Goal: Task Accomplishment & Management: Manage account settings

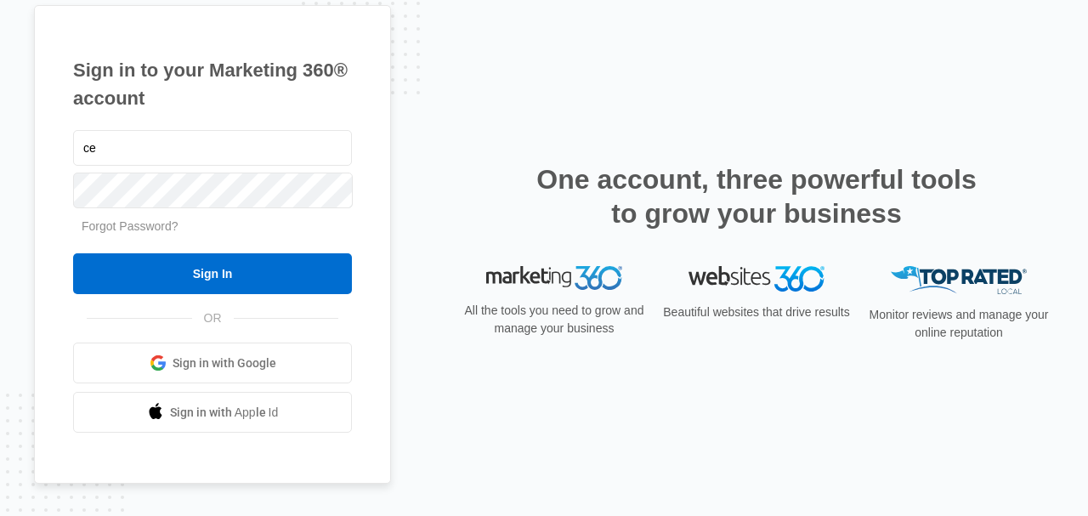
type input "c"
type input "[EMAIL_ADDRESS][DOMAIN_NAME]"
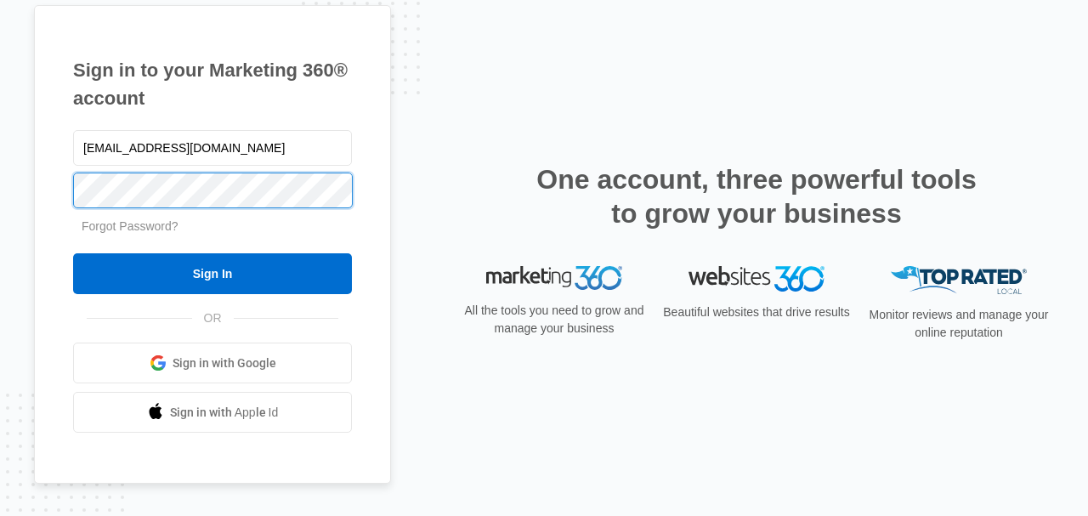
click at [73, 253] on input "Sign In" at bounding box center [212, 273] width 279 height 41
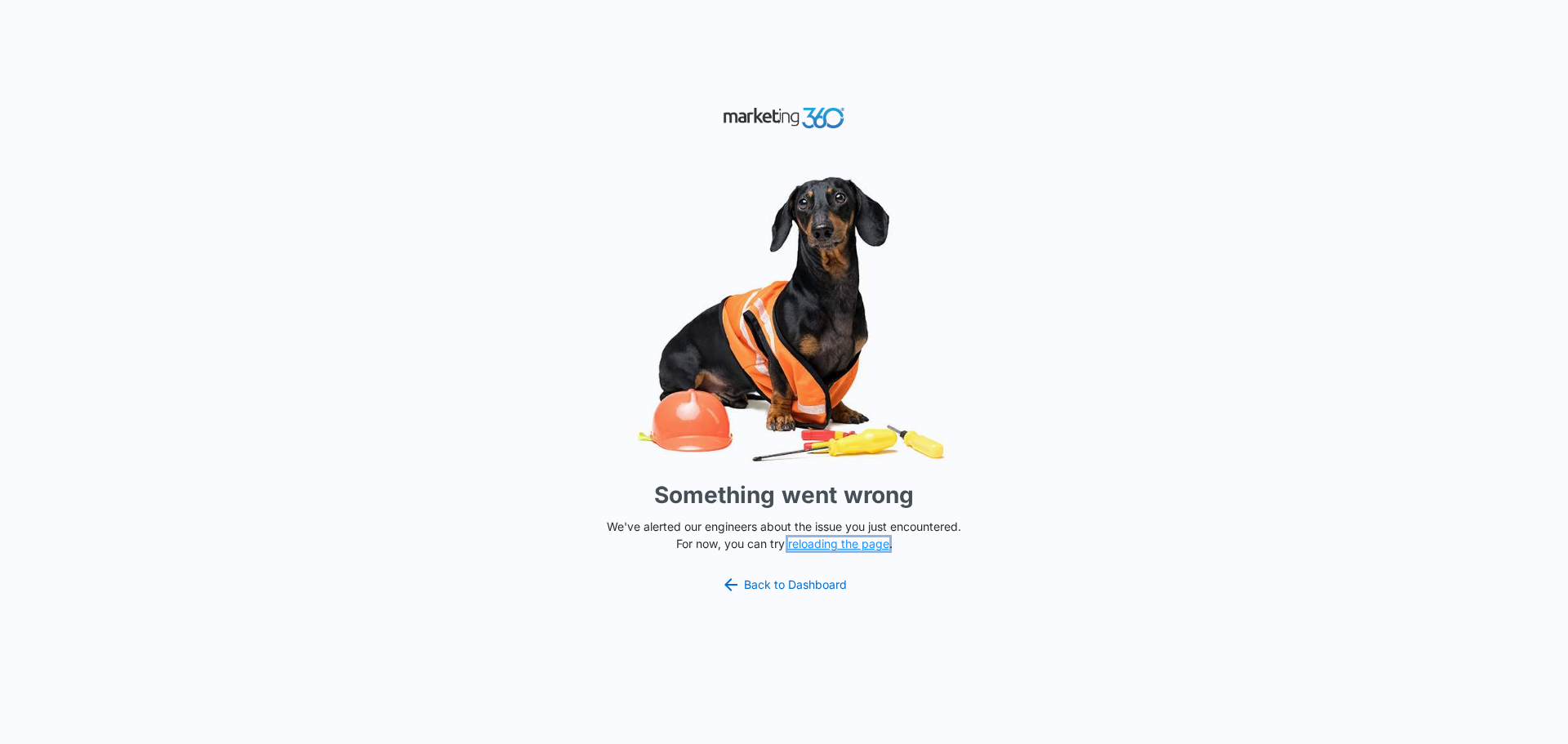
click at [818, 546] on button "reloading the page" at bounding box center [838, 544] width 101 height 13
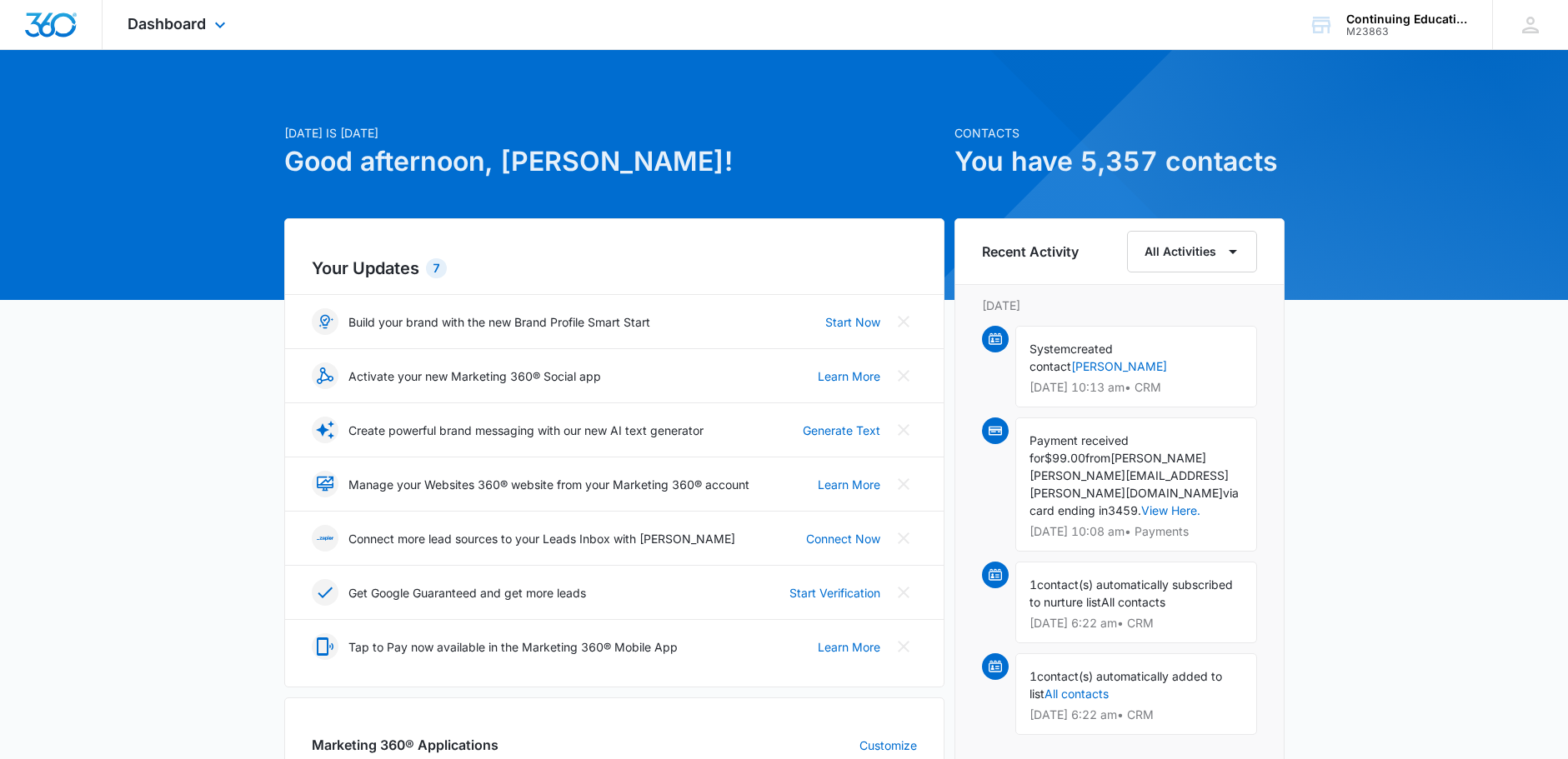
click at [208, 25] on div "Dashboard Apps Reputation Websites Forms CRM Email Social Shop Payments POS Con…" at bounding box center [180, 25] width 153 height 49
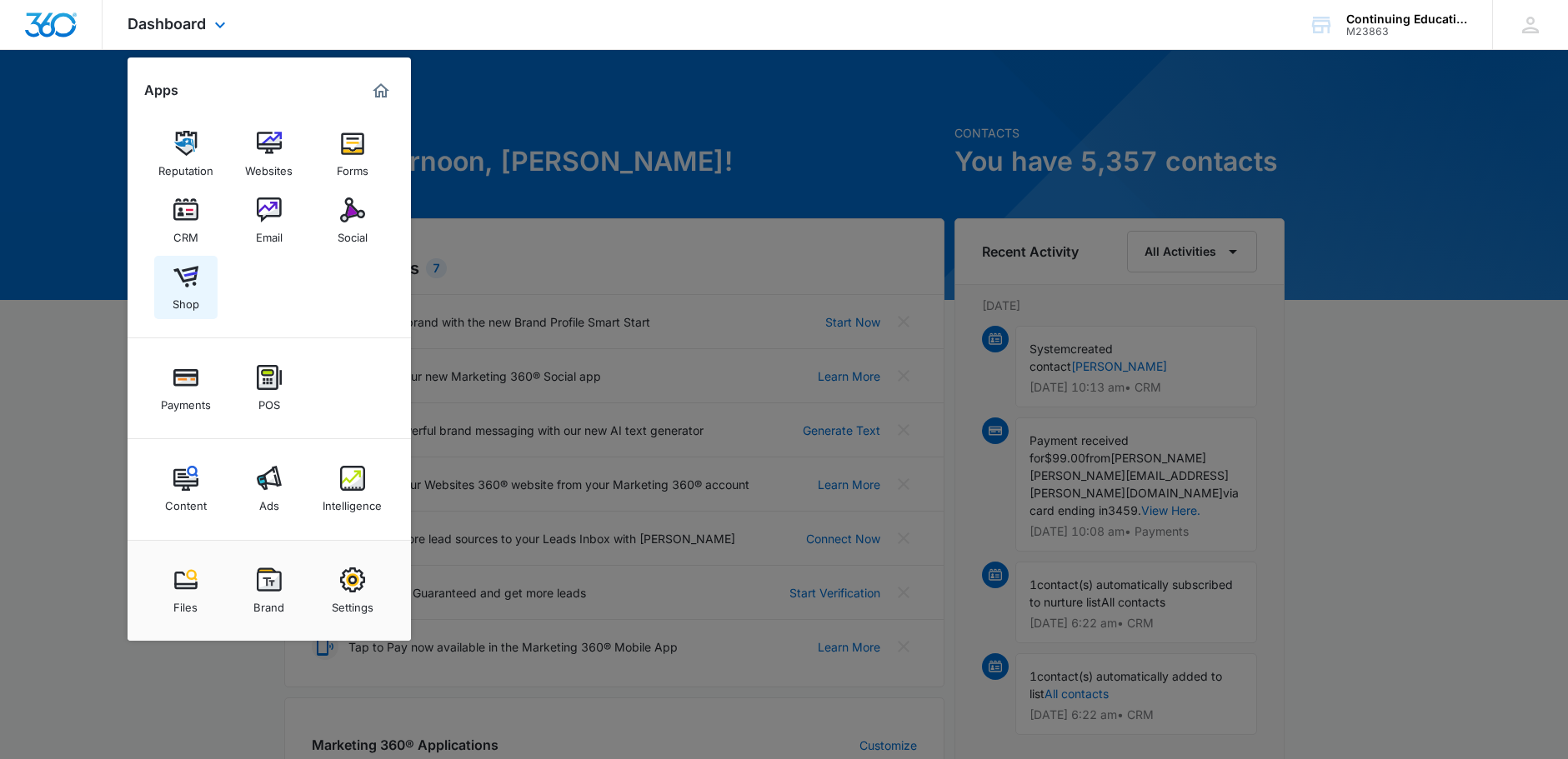
click at [191, 286] on img at bounding box center [185, 276] width 25 height 25
